Goal: Task Accomplishment & Management: Manage account settings

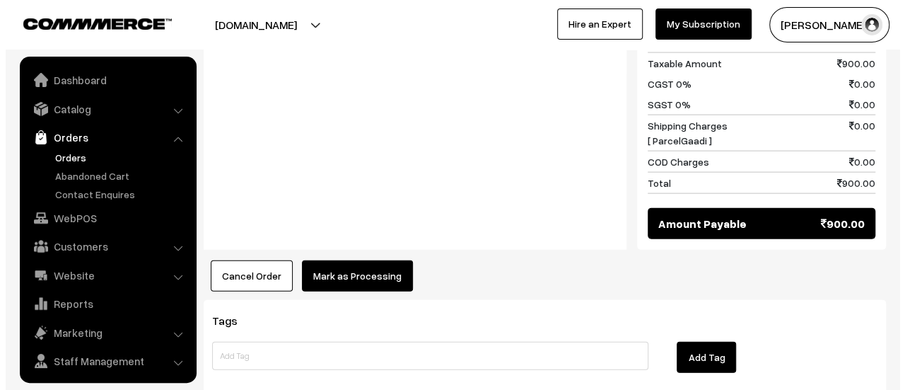
scroll to position [33, 0]
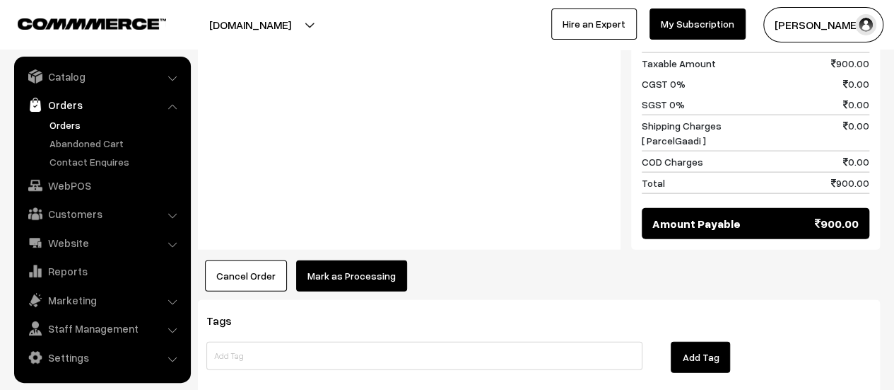
click at [341, 260] on button "Mark as Processing" at bounding box center [351, 275] width 111 height 31
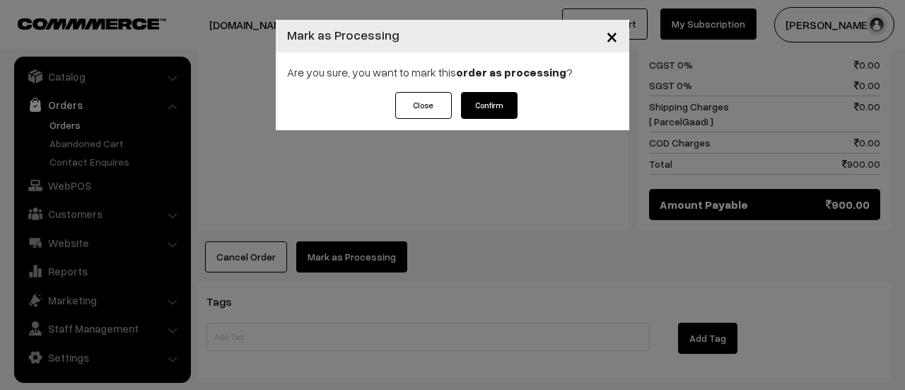
click at [482, 105] on button "Confirm" at bounding box center [489, 105] width 57 height 27
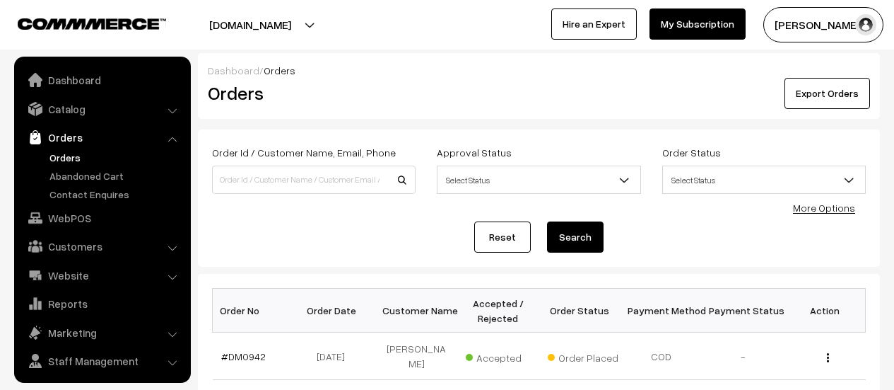
click at [246, 350] on link "#DM0942" at bounding box center [243, 356] width 45 height 12
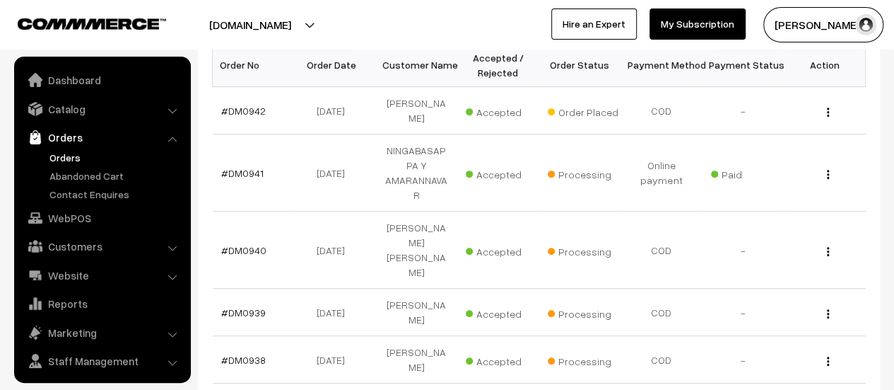
scroll to position [33, 0]
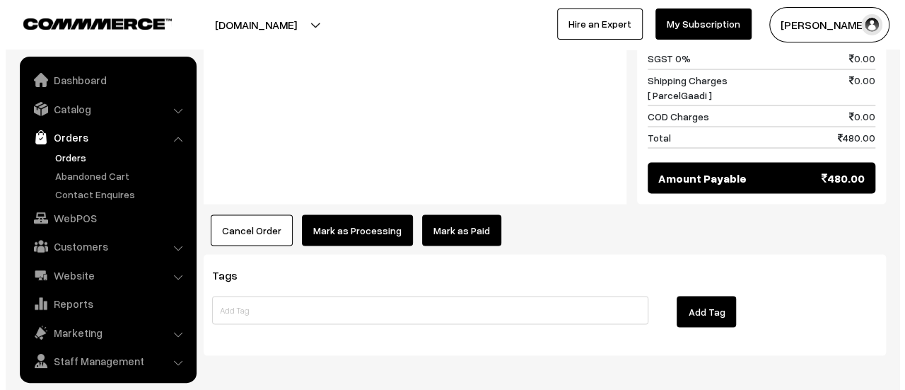
scroll to position [33, 0]
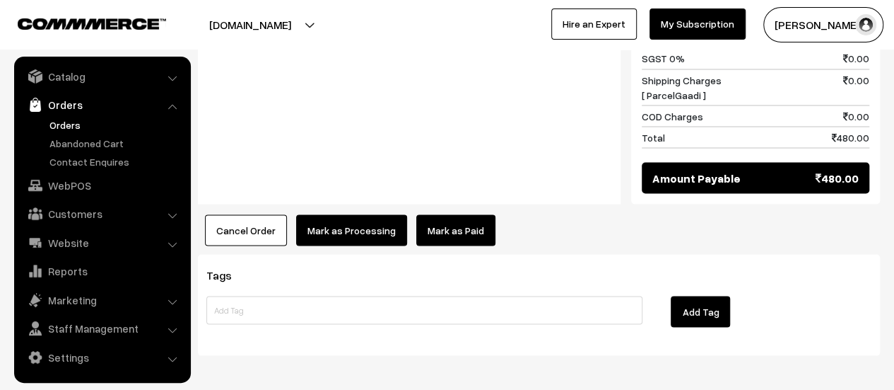
click at [363, 214] on button "Mark as Processing" at bounding box center [351, 229] width 111 height 31
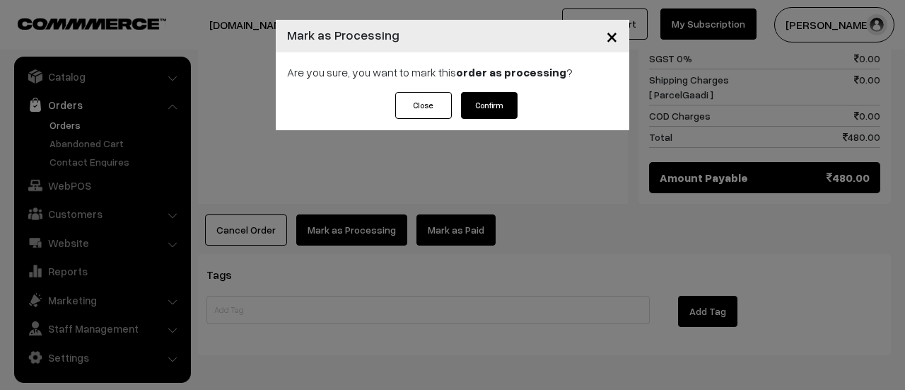
click at [496, 105] on button "Confirm" at bounding box center [489, 105] width 57 height 27
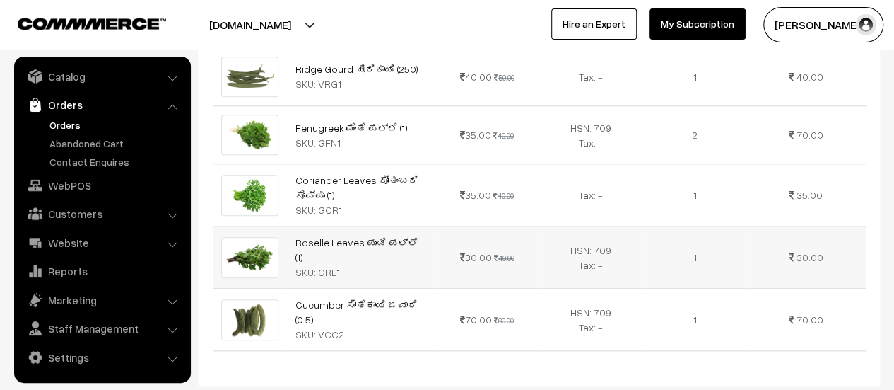
scroll to position [663, 0]
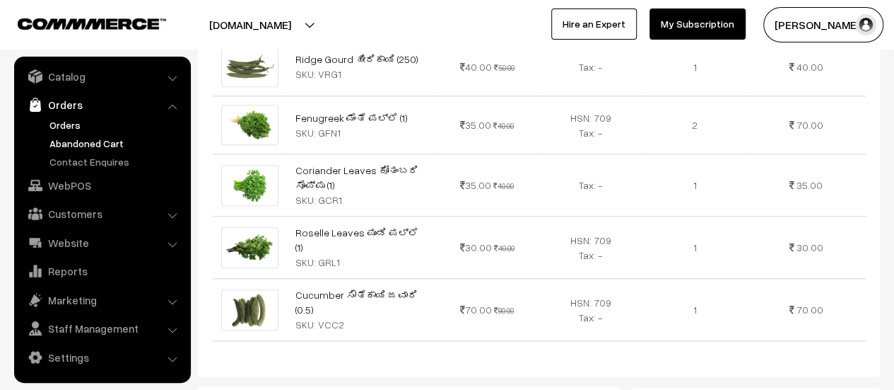
click at [69, 141] on link "Abandoned Cart" at bounding box center [116, 143] width 140 height 15
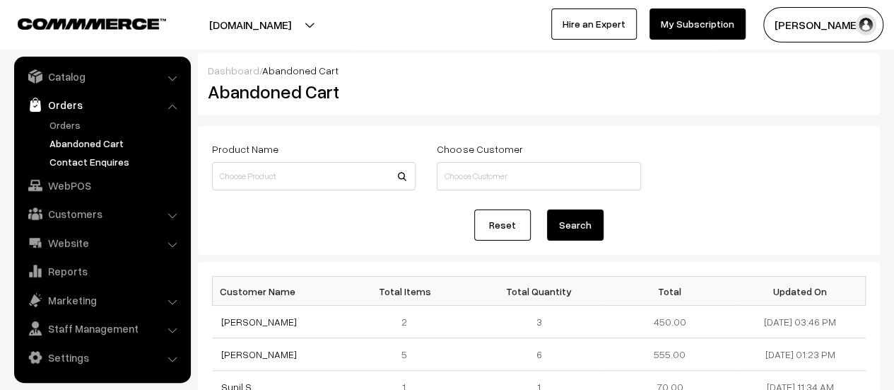
click at [89, 163] on link "Contact Enquires" at bounding box center [116, 161] width 140 height 15
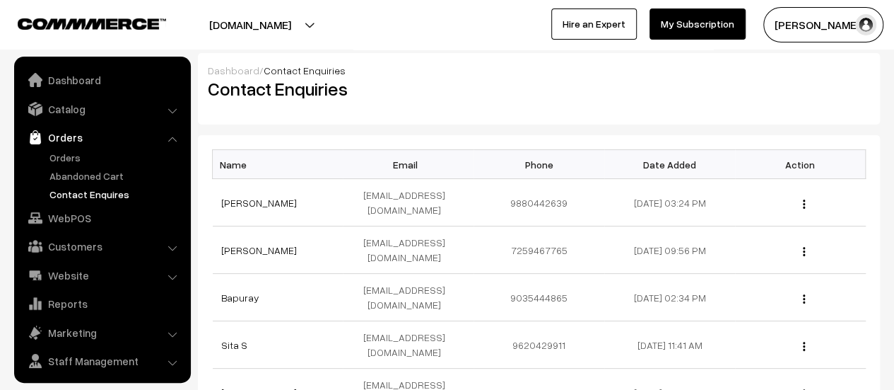
scroll to position [33, 0]
